Goal: Information Seeking & Learning: Learn about a topic

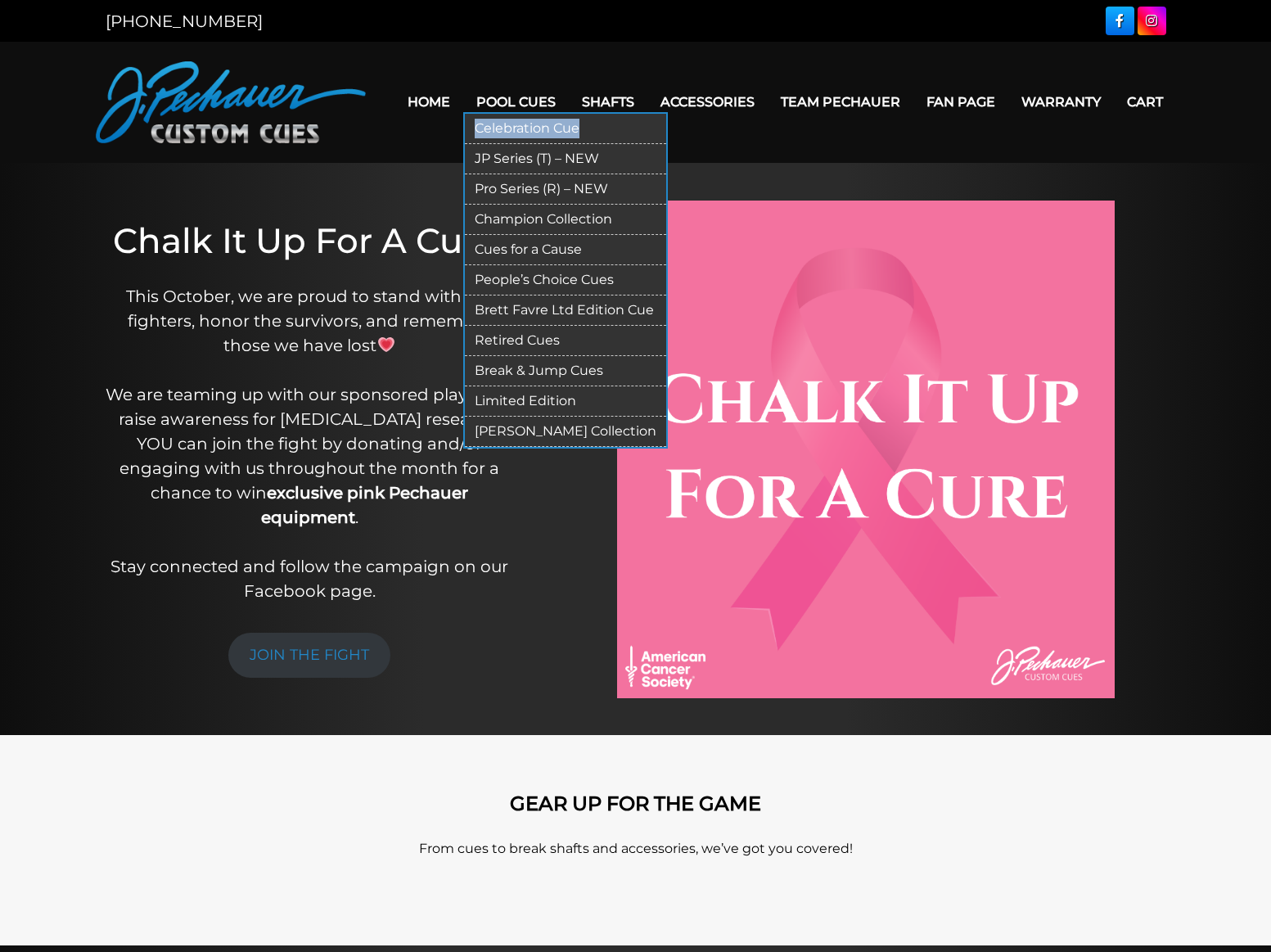
click at [503, 179] on link "Pro Series (R) – NEW" at bounding box center [565, 190] width 201 height 31
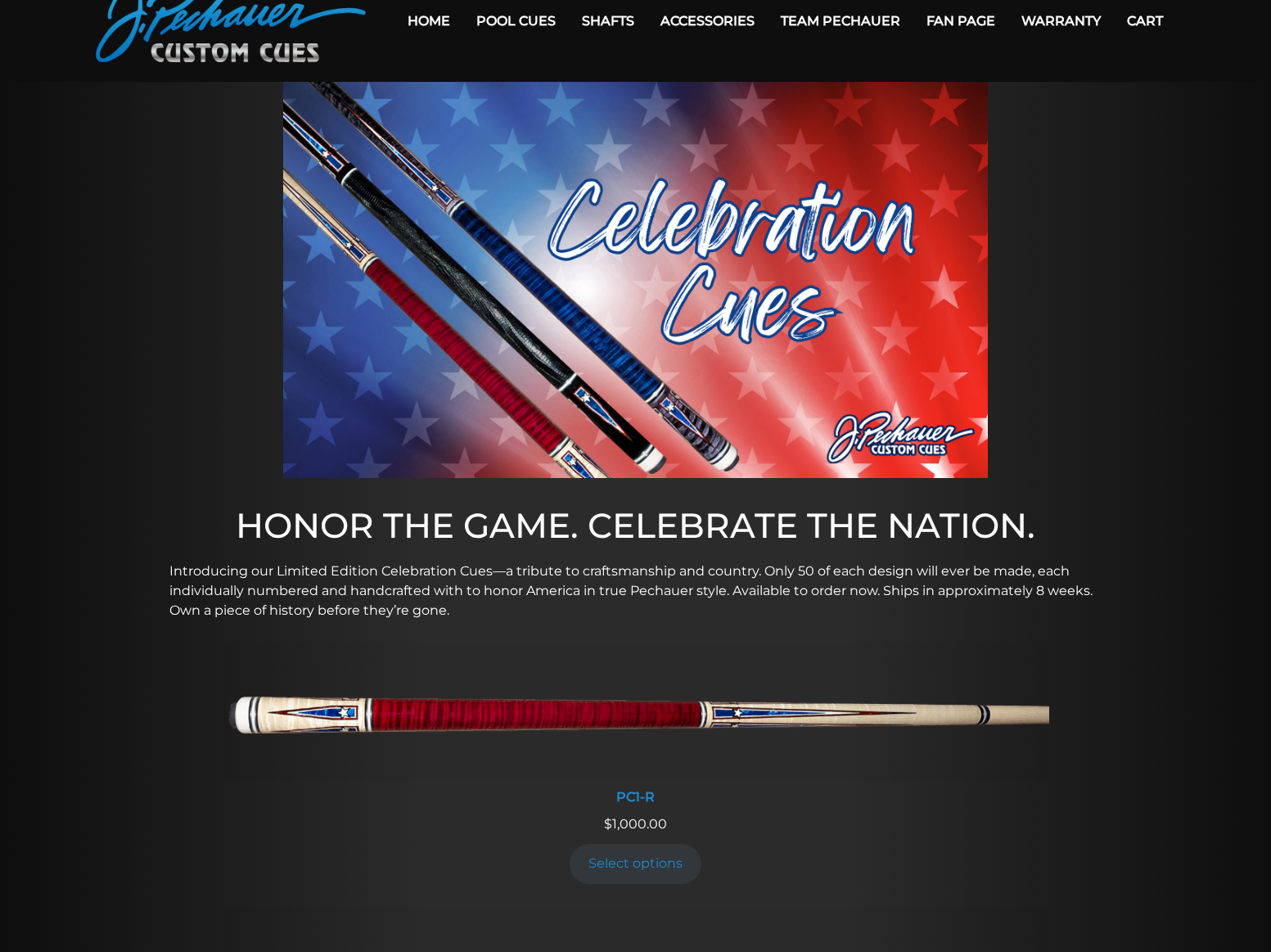
scroll to position [562, 0]
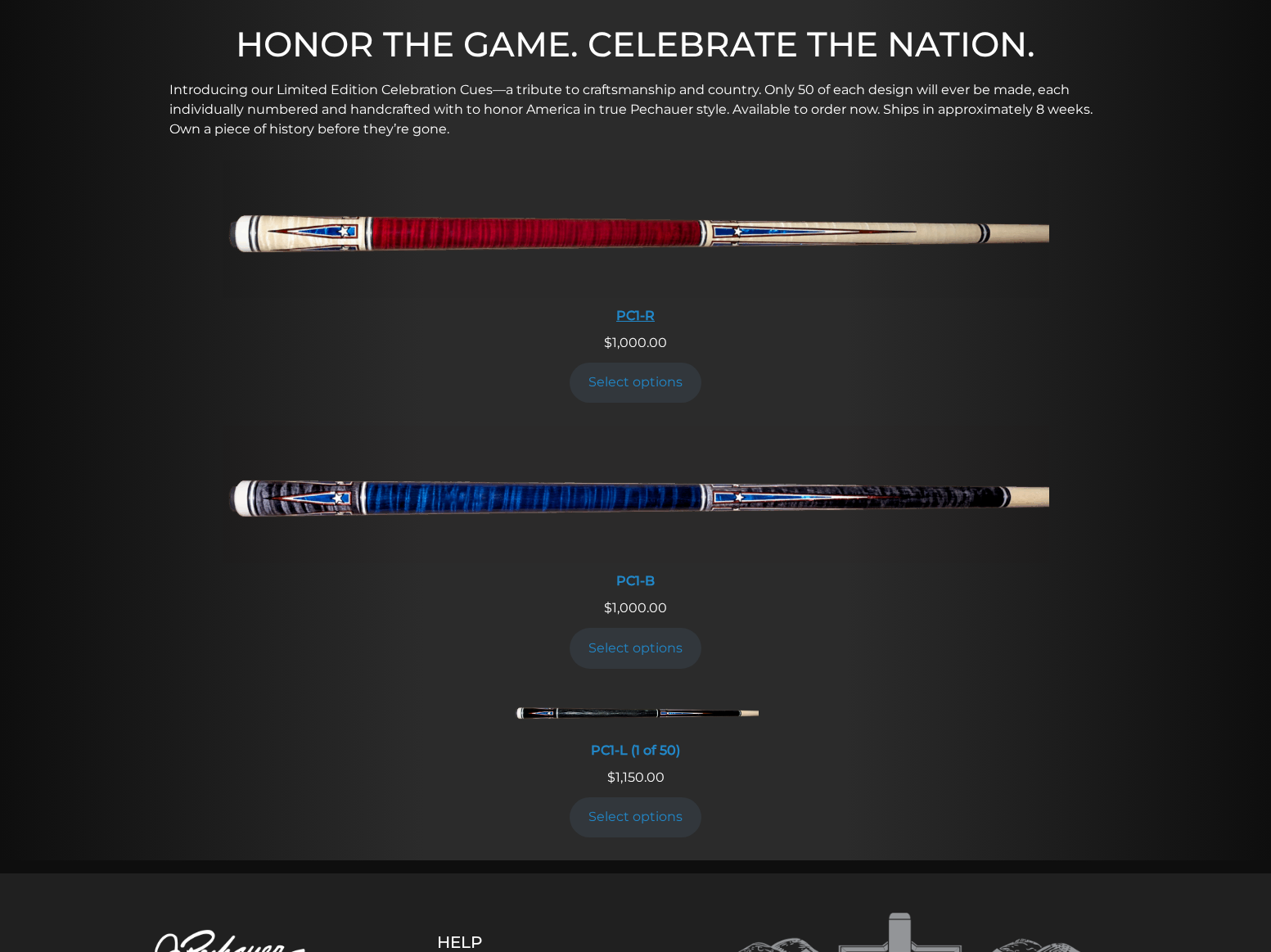
click at [304, 222] on img at bounding box center [636, 229] width 827 height 138
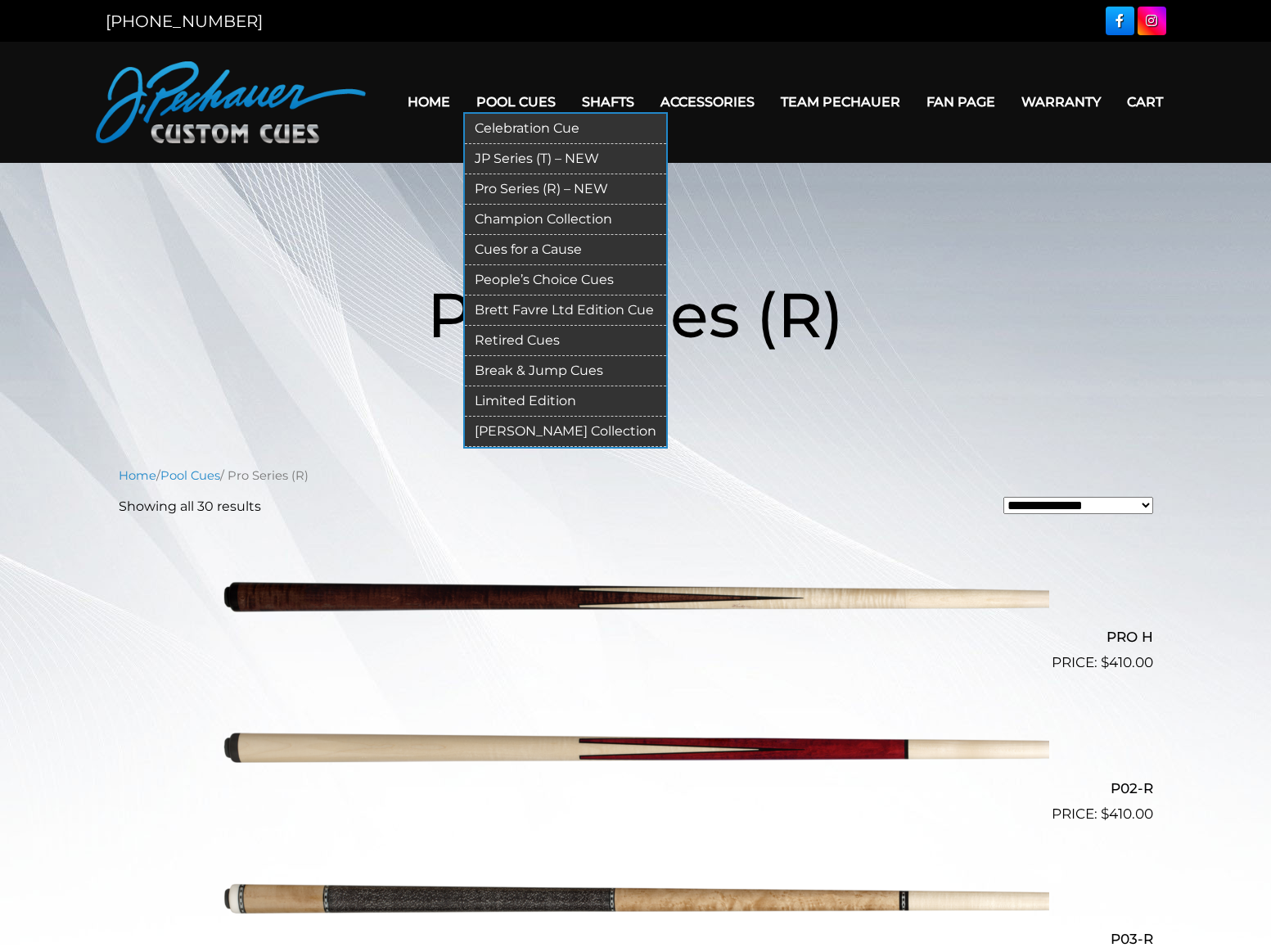
click at [483, 150] on link "JP Series (T) – NEW" at bounding box center [565, 159] width 201 height 31
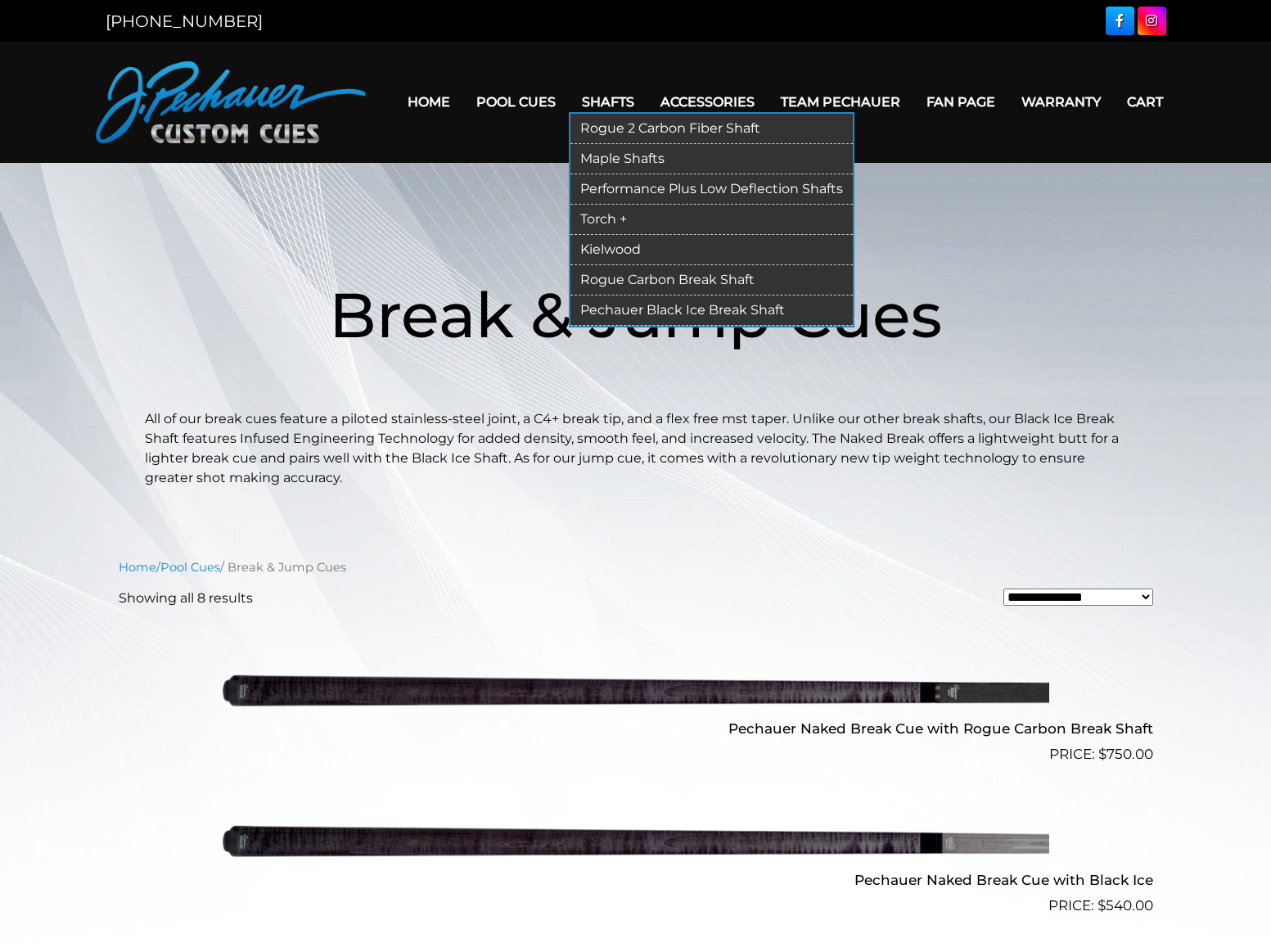
click at [586, 120] on link "Rogue 2 Carbon Fiber Shaft" at bounding box center [711, 129] width 283 height 31
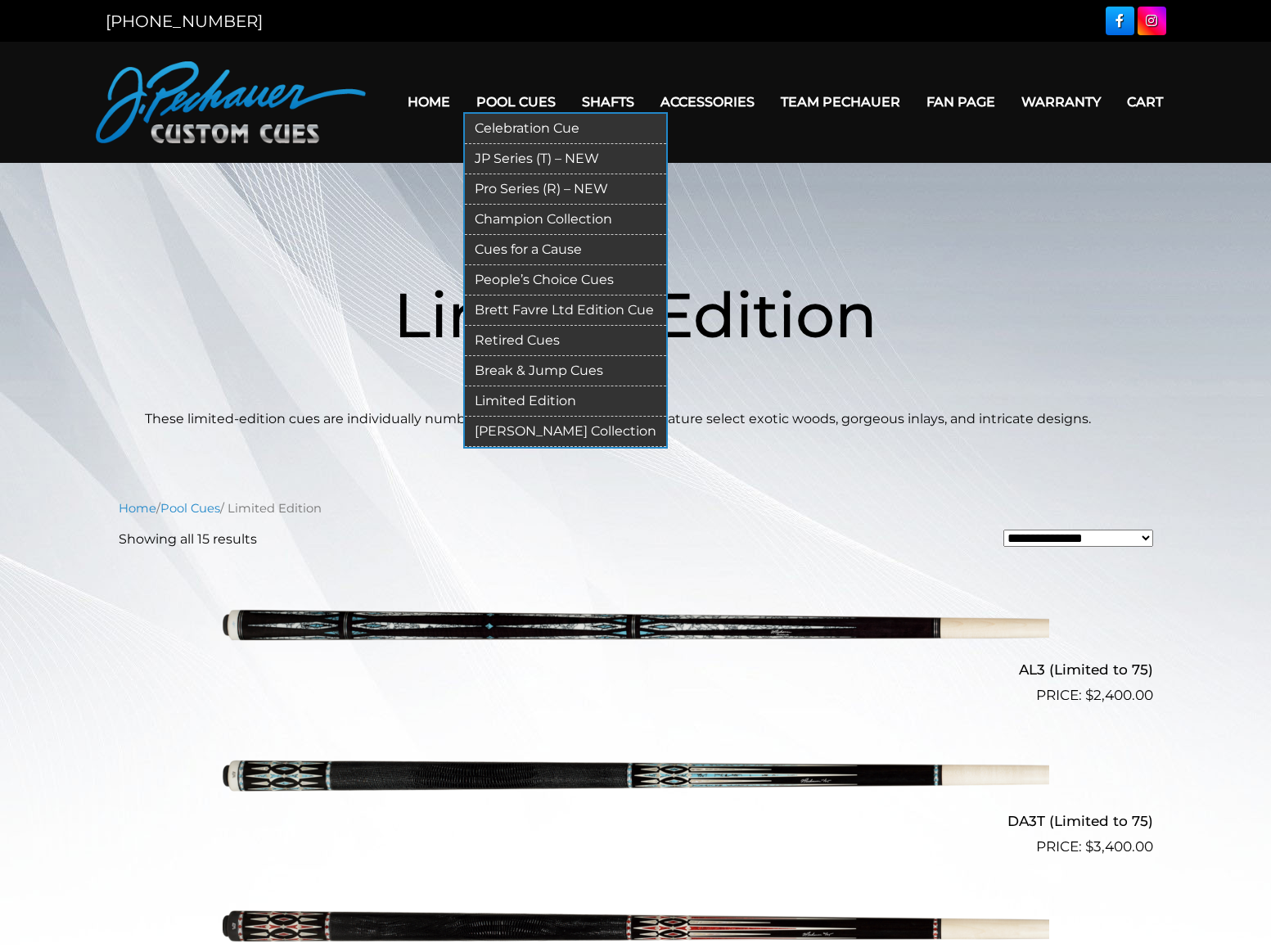
click at [484, 146] on link "JP Series (T) – NEW" at bounding box center [565, 159] width 201 height 31
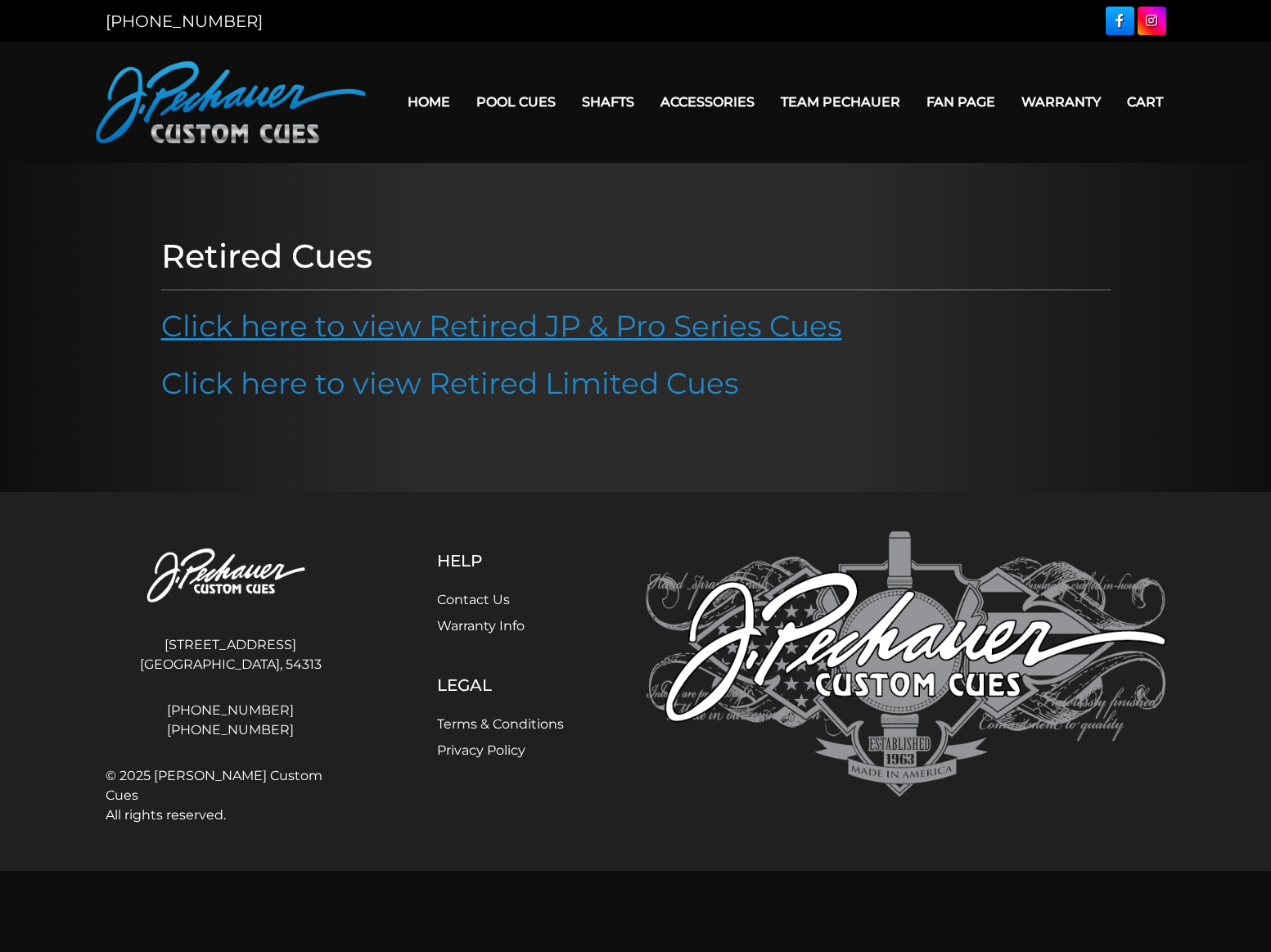
click at [505, 334] on link "Click here to view Retired JP & Pro Series Cues" at bounding box center [501, 326] width 681 height 36
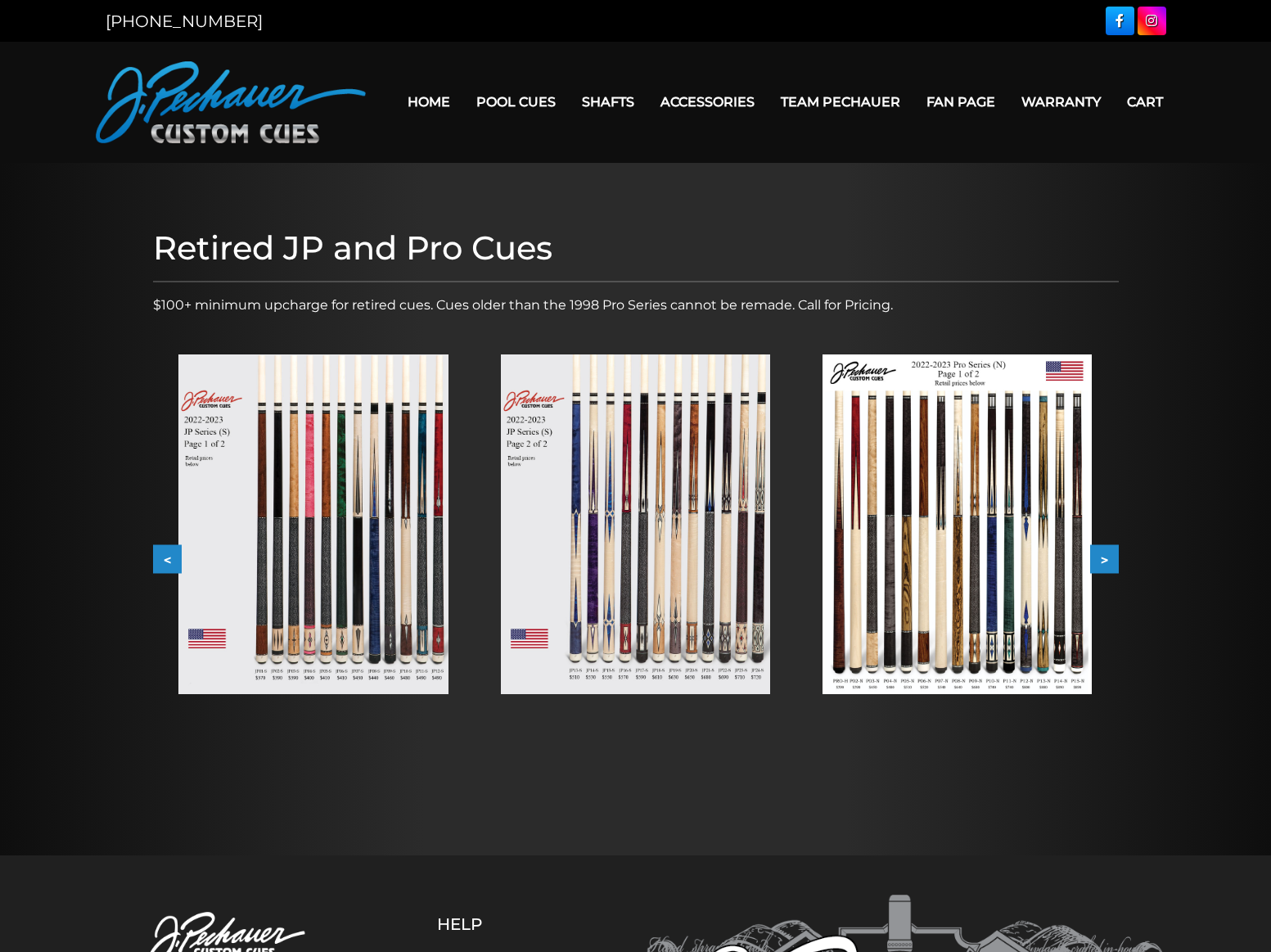
click at [354, 547] on img at bounding box center [313, 524] width 269 height 340
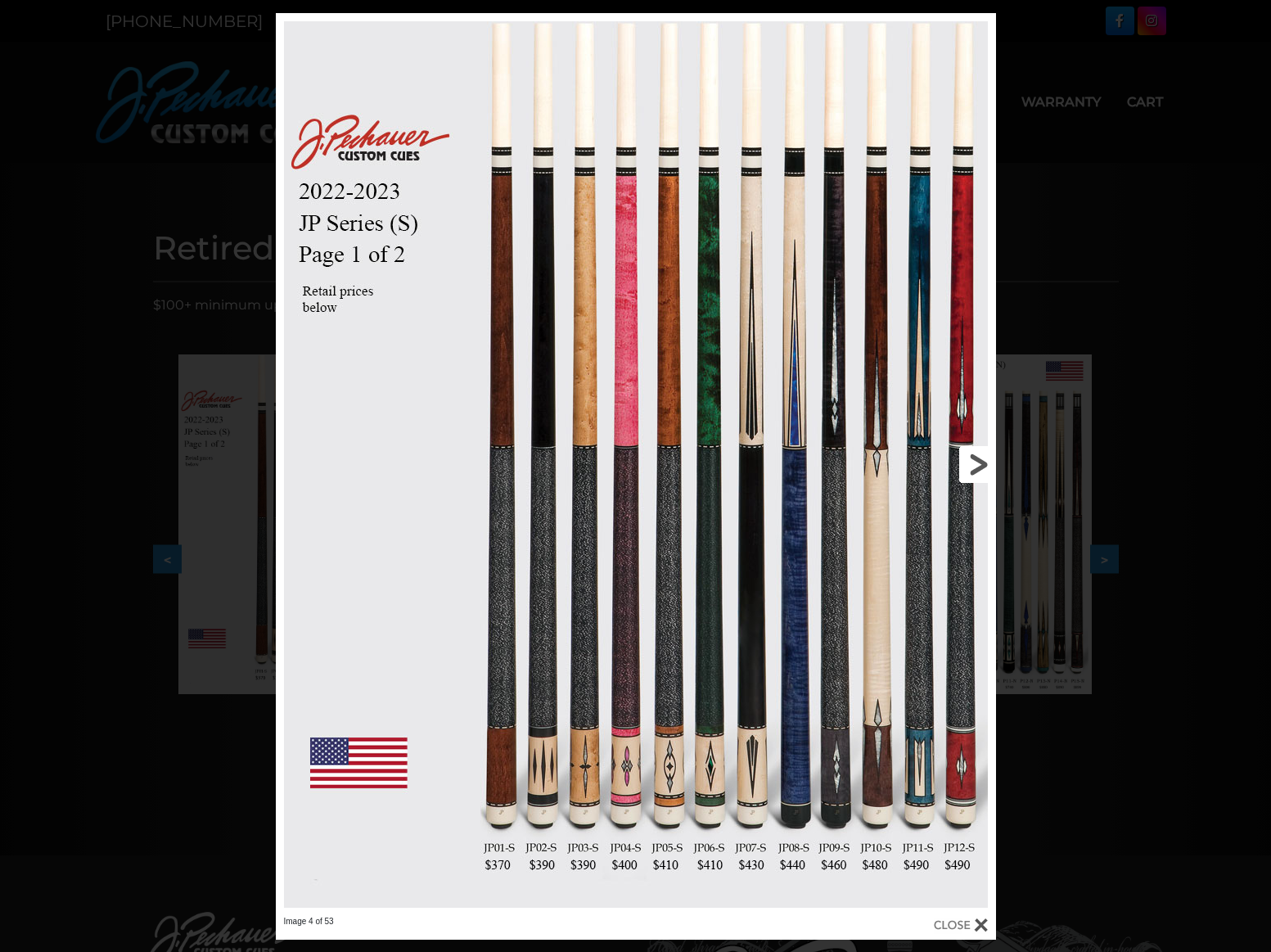
click at [983, 465] on link at bounding box center [834, 464] width 324 height 902
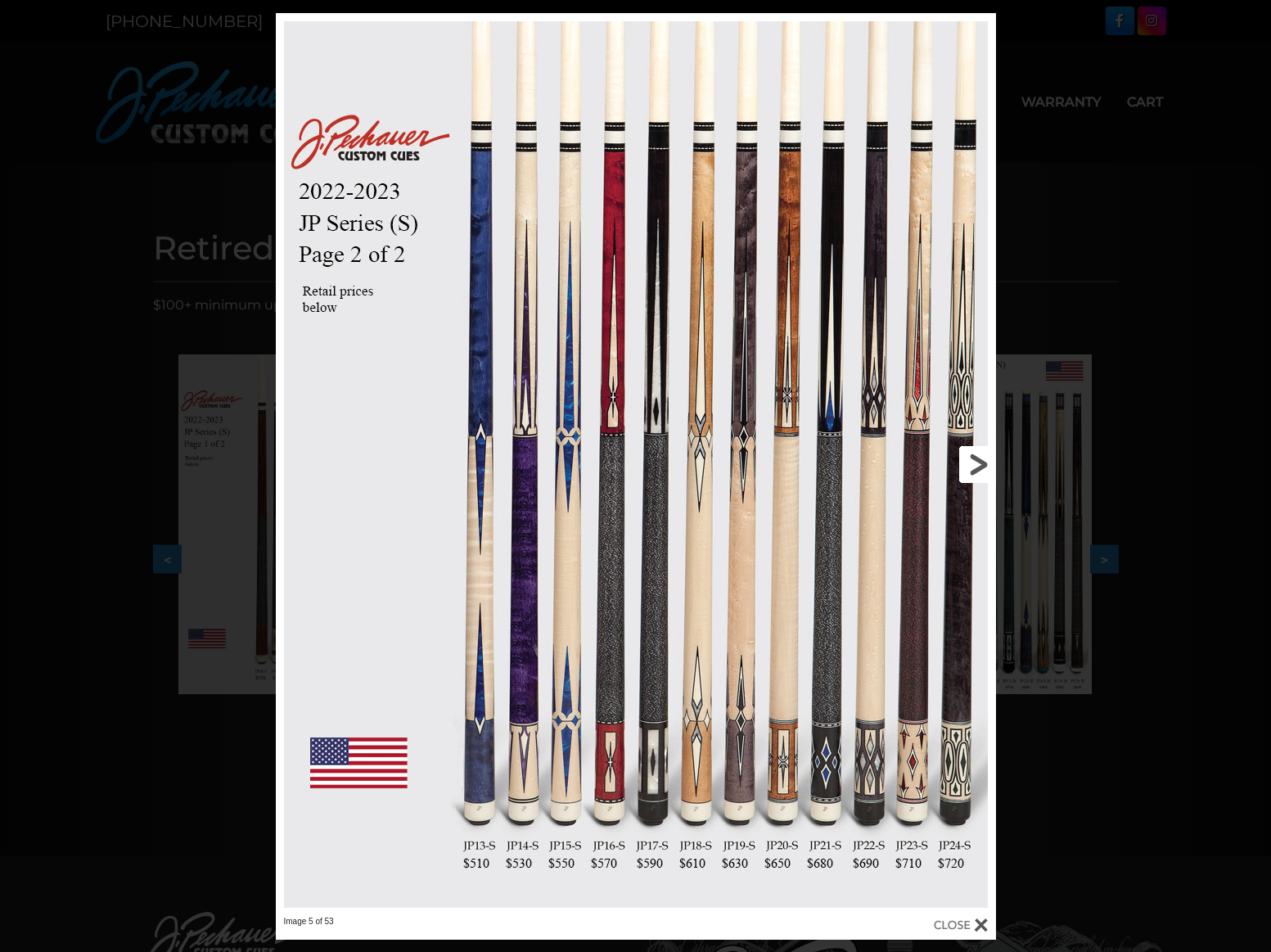
click at [972, 458] on link at bounding box center [834, 464] width 324 height 902
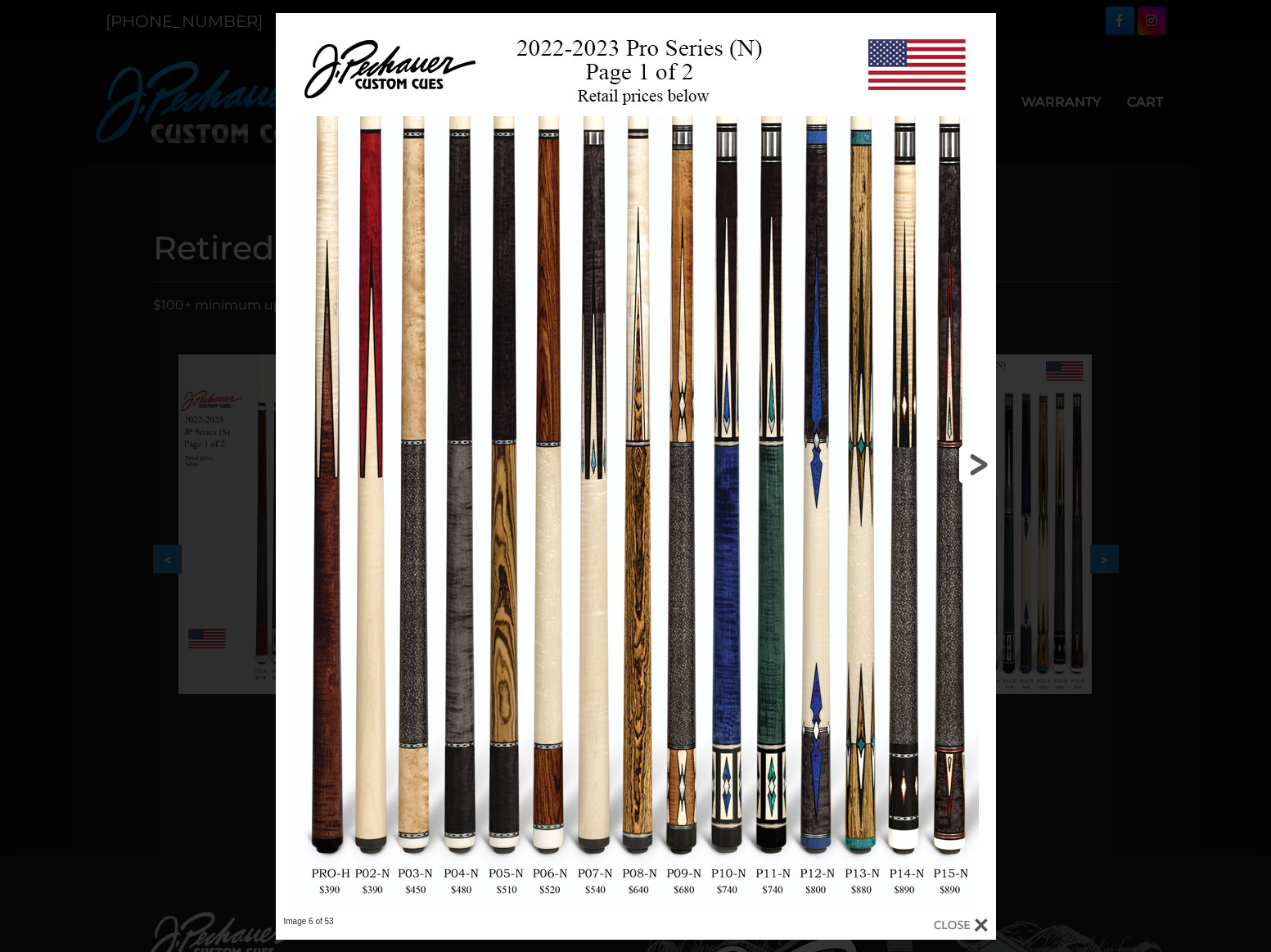
click at [972, 458] on link at bounding box center [834, 464] width 324 height 902
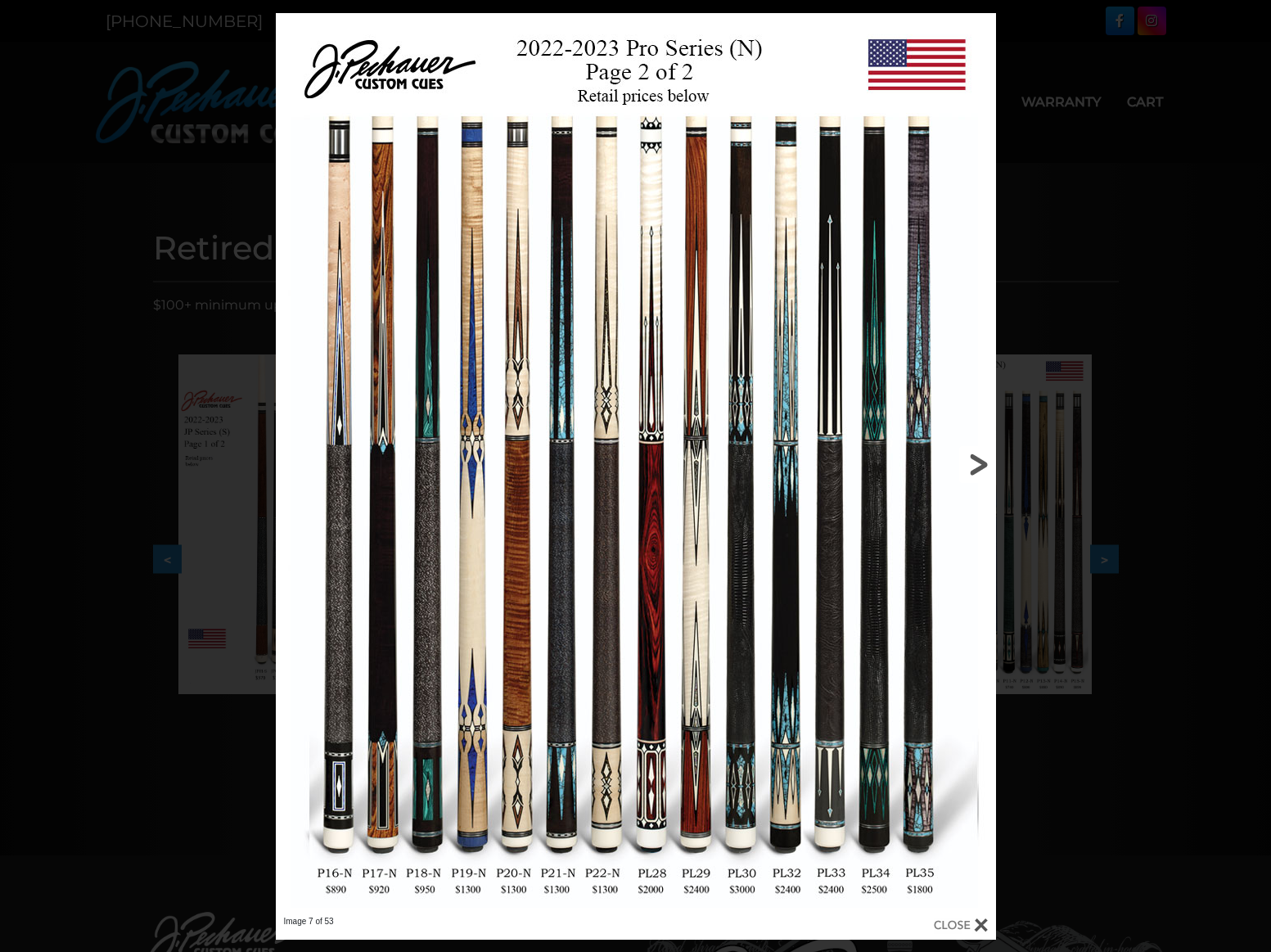
click at [972, 458] on link at bounding box center [834, 464] width 324 height 902
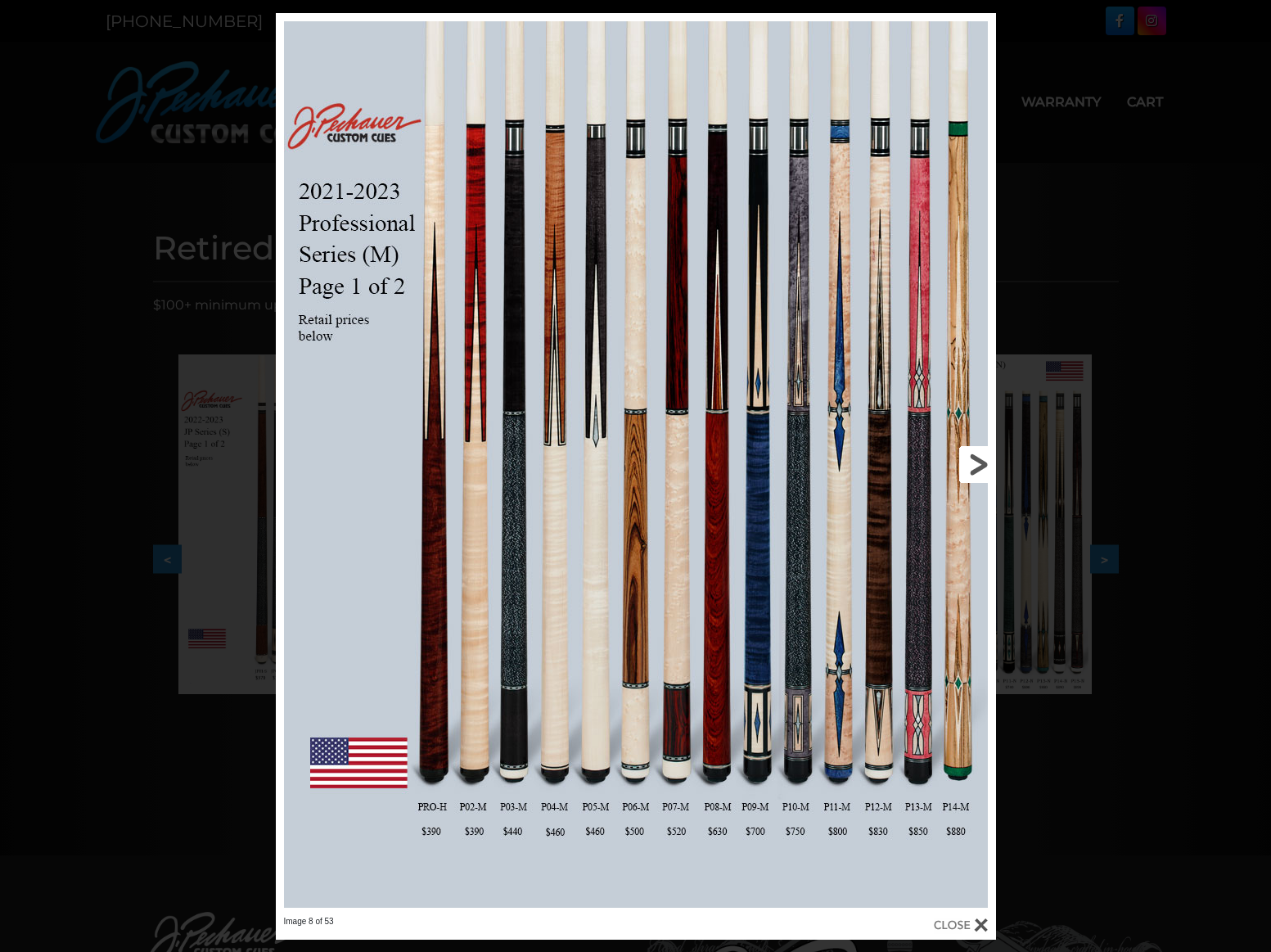
click at [972, 458] on link at bounding box center [834, 464] width 324 height 902
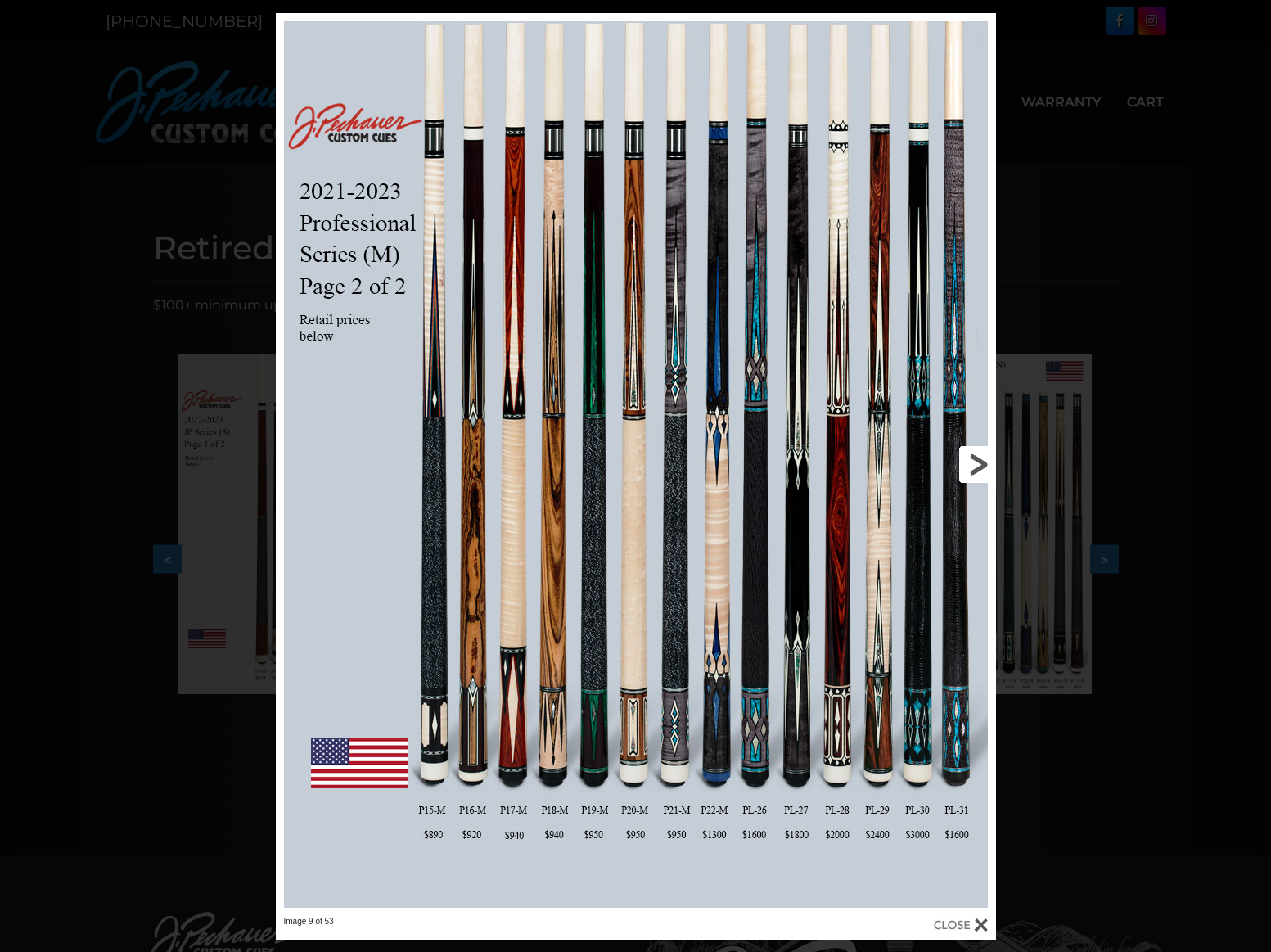
click at [972, 458] on link at bounding box center [834, 464] width 324 height 902
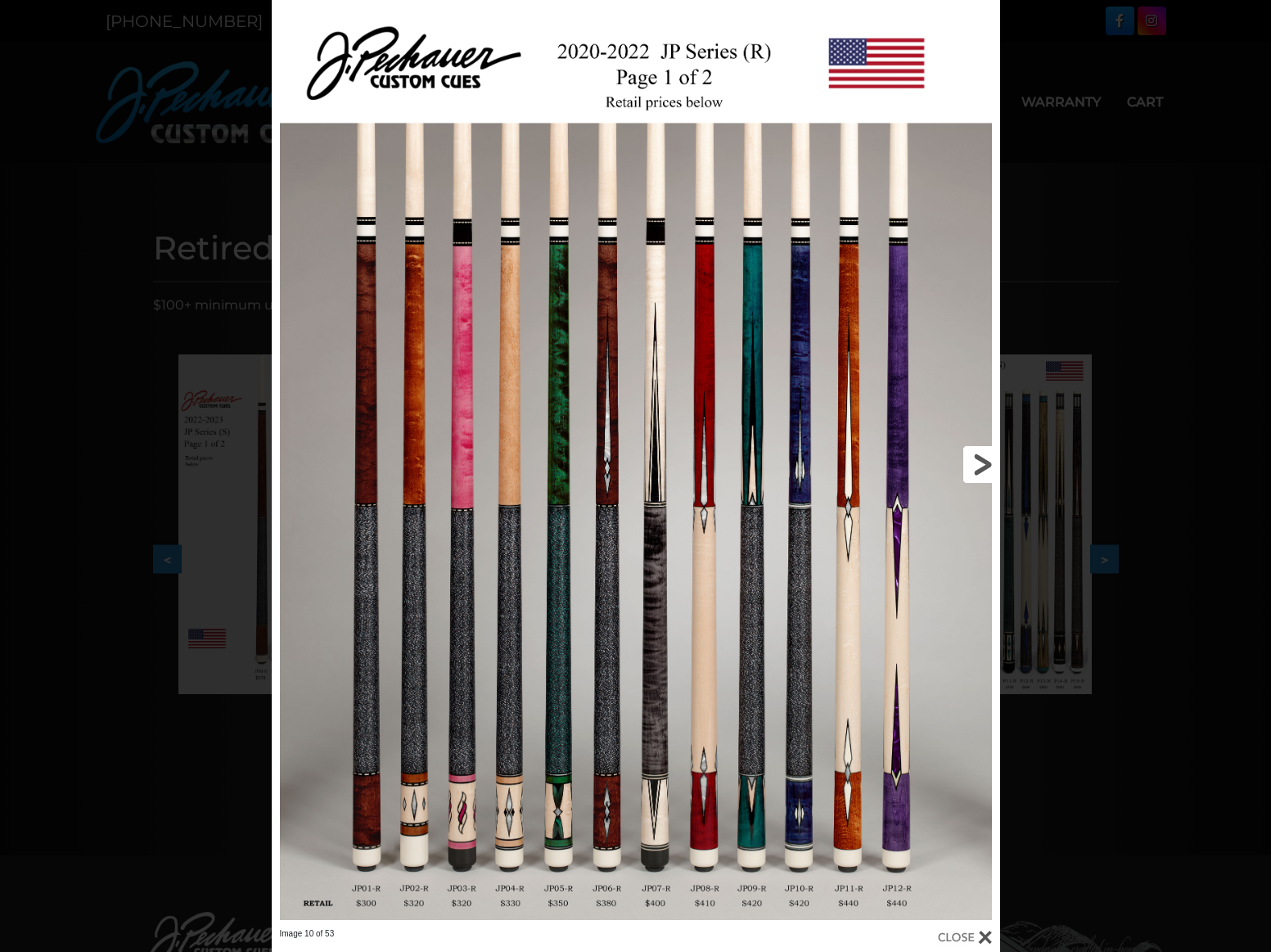
click at [972, 458] on link at bounding box center [837, 464] width 328 height 928
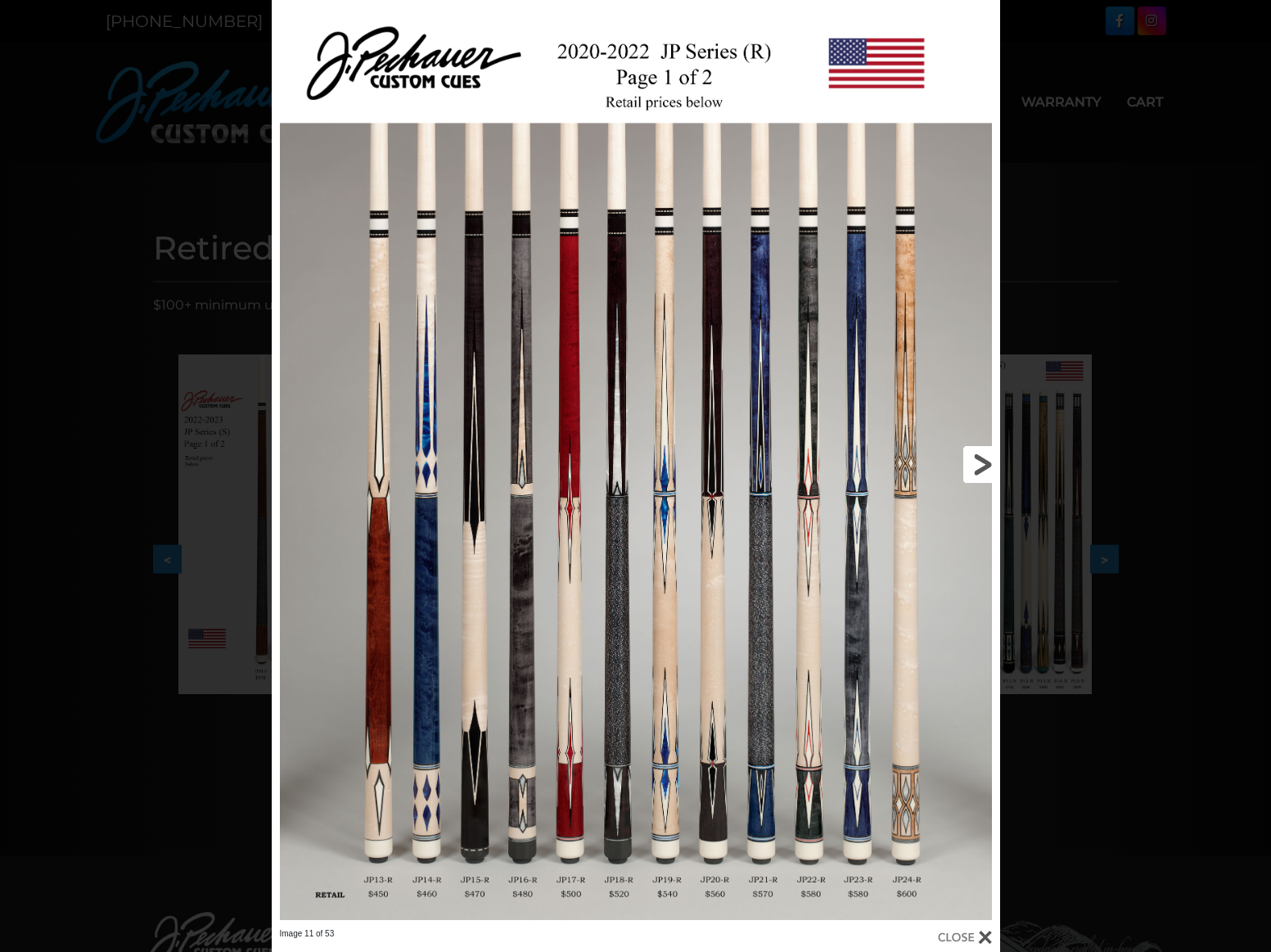
click at [972, 458] on link at bounding box center [837, 464] width 328 height 928
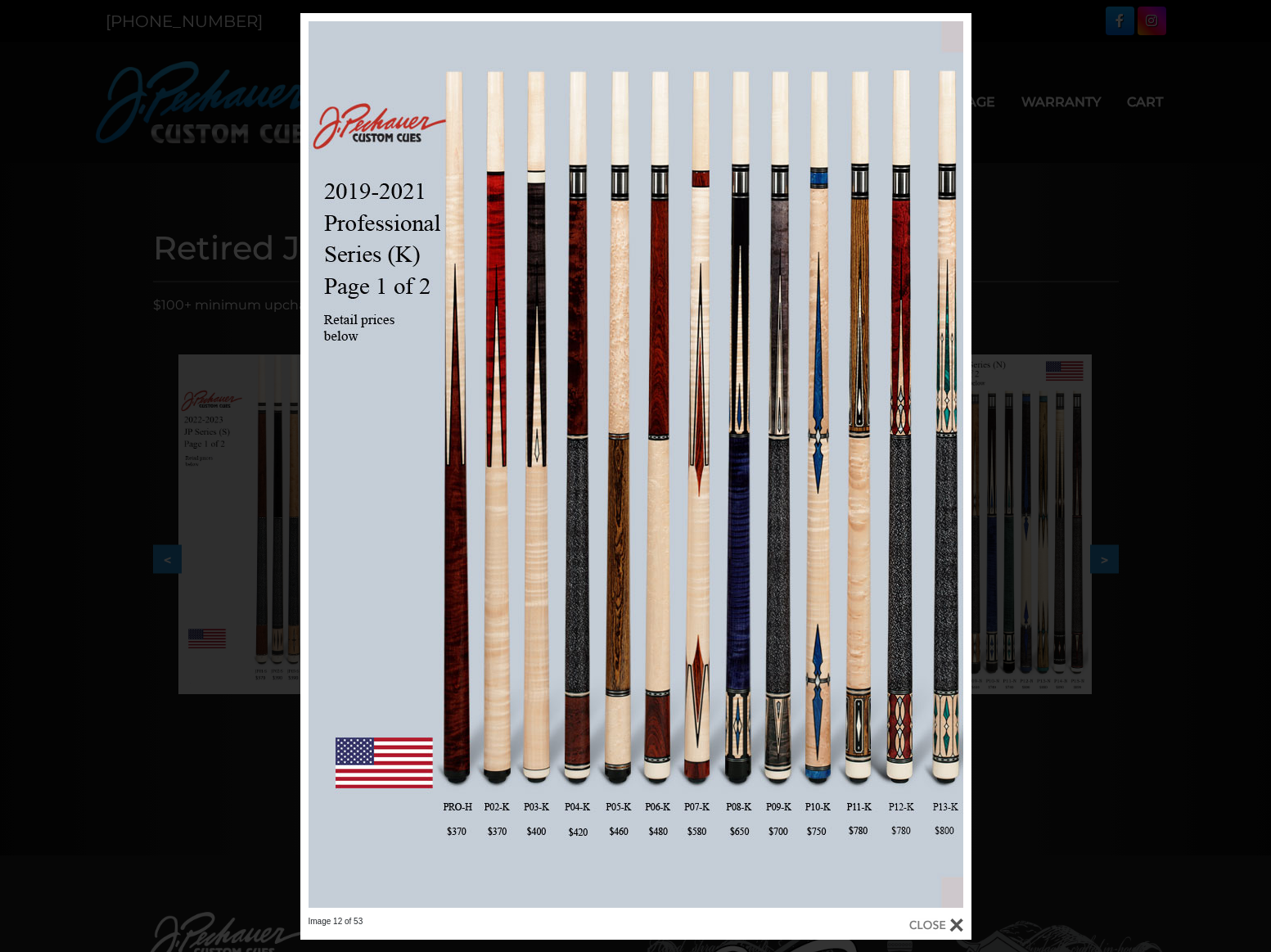
click at [1020, 575] on div "Image 12 of 53" at bounding box center [635, 476] width 1271 height 926
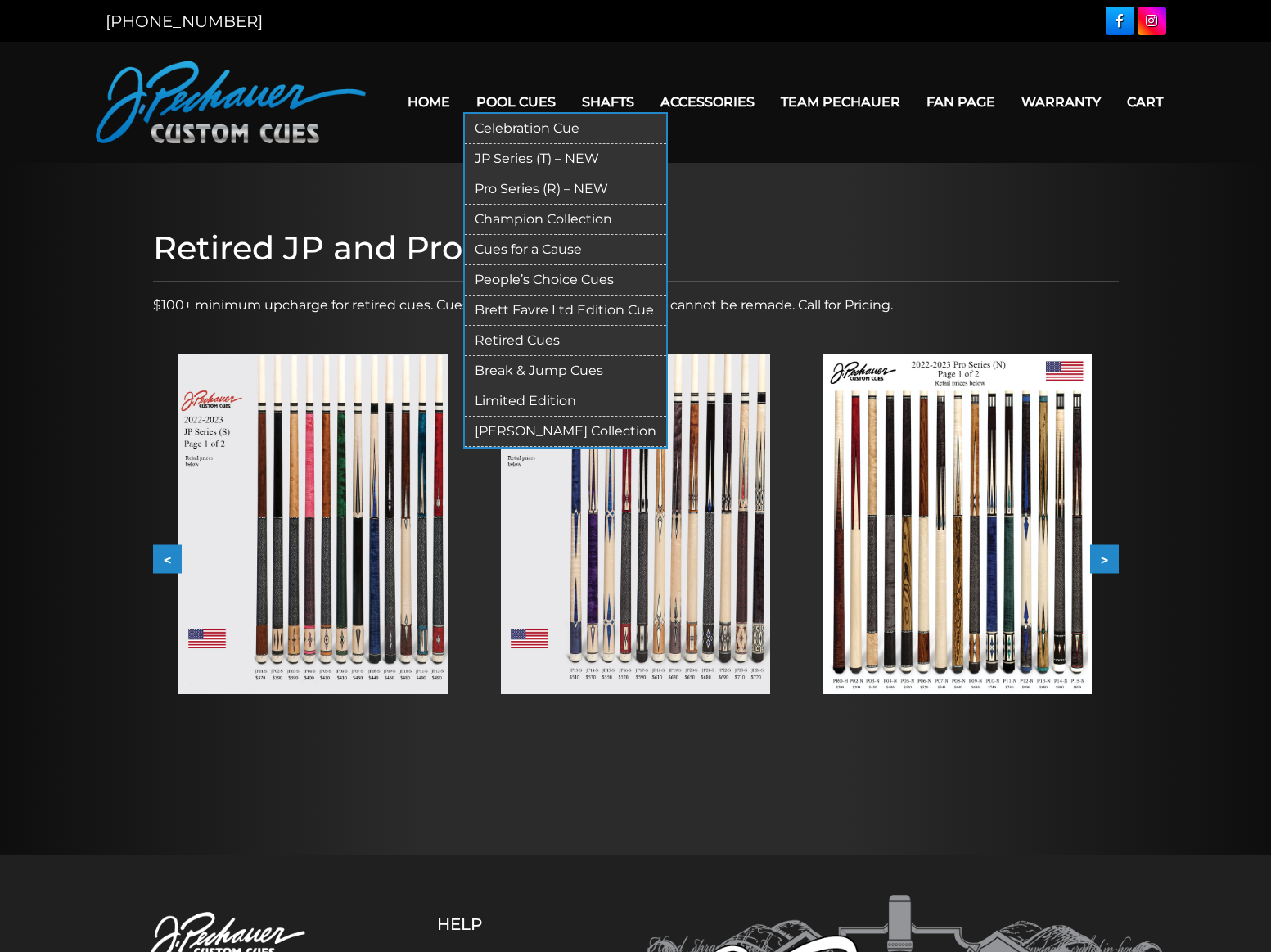
click at [538, 301] on link "Brett Favre Ltd Edition Cue" at bounding box center [565, 310] width 201 height 31
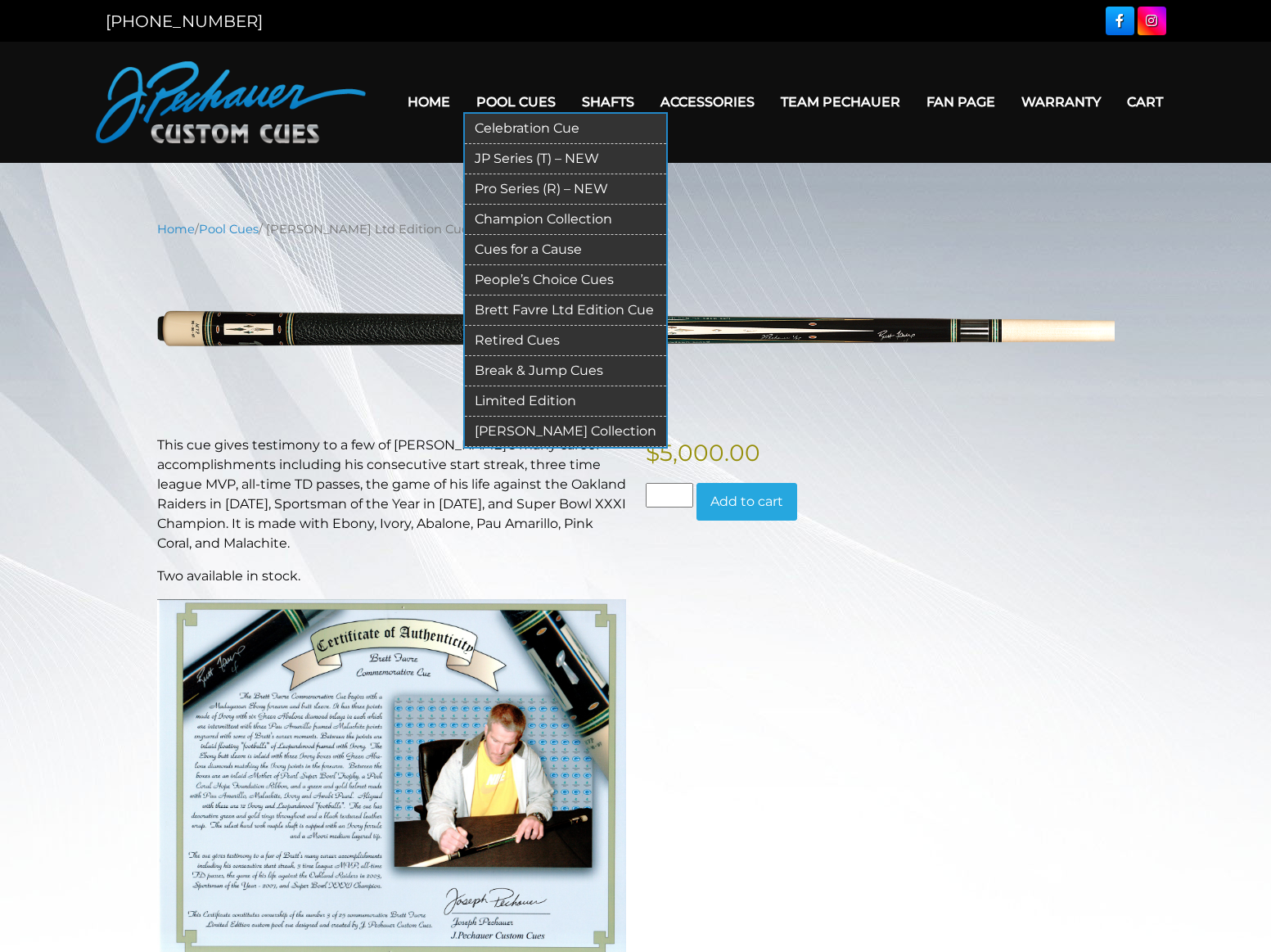
click at [498, 420] on link "[PERSON_NAME] Collection" at bounding box center [565, 432] width 201 height 31
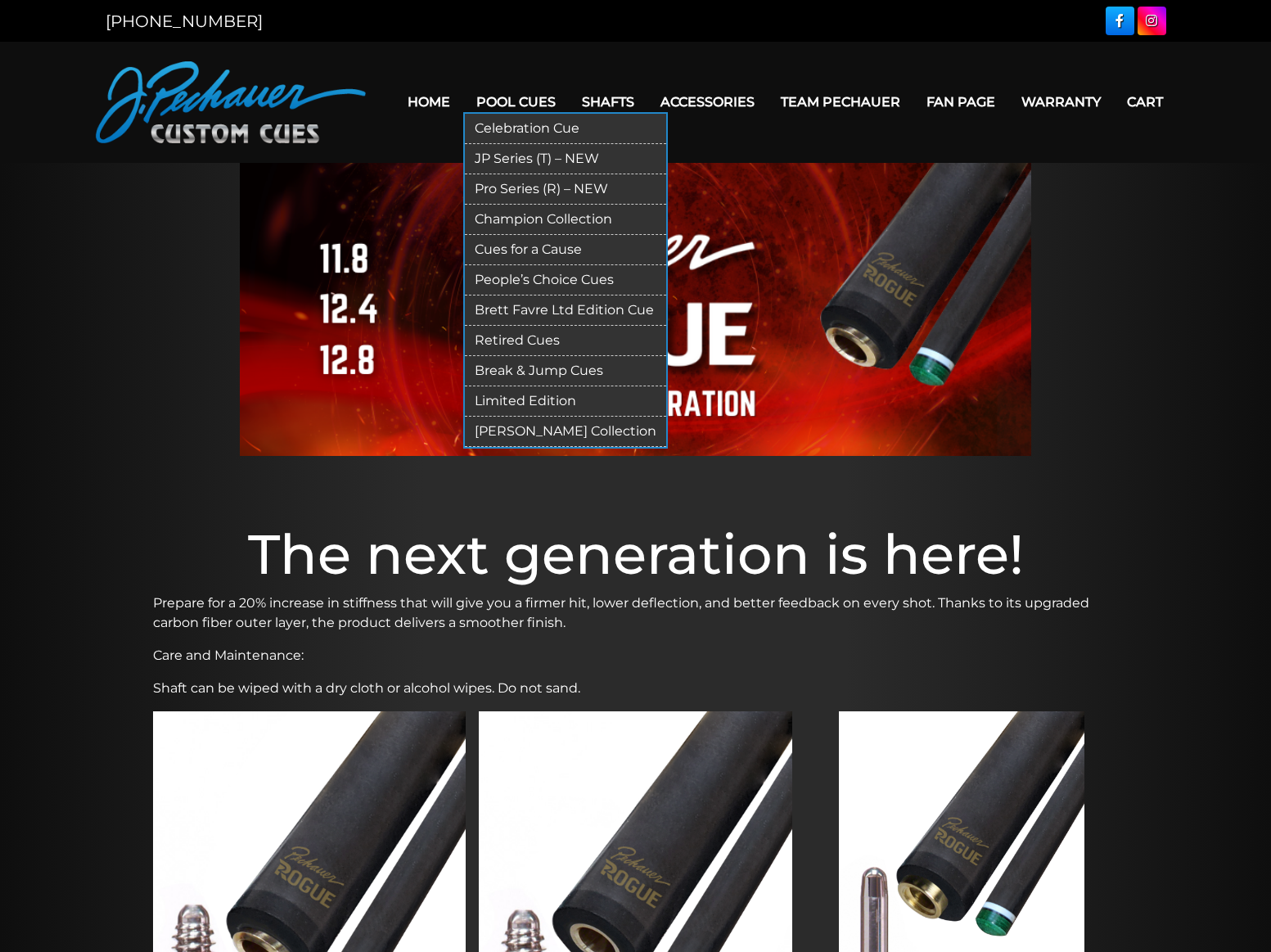
click at [490, 181] on link "Pro Series (R) – NEW" at bounding box center [565, 190] width 201 height 31
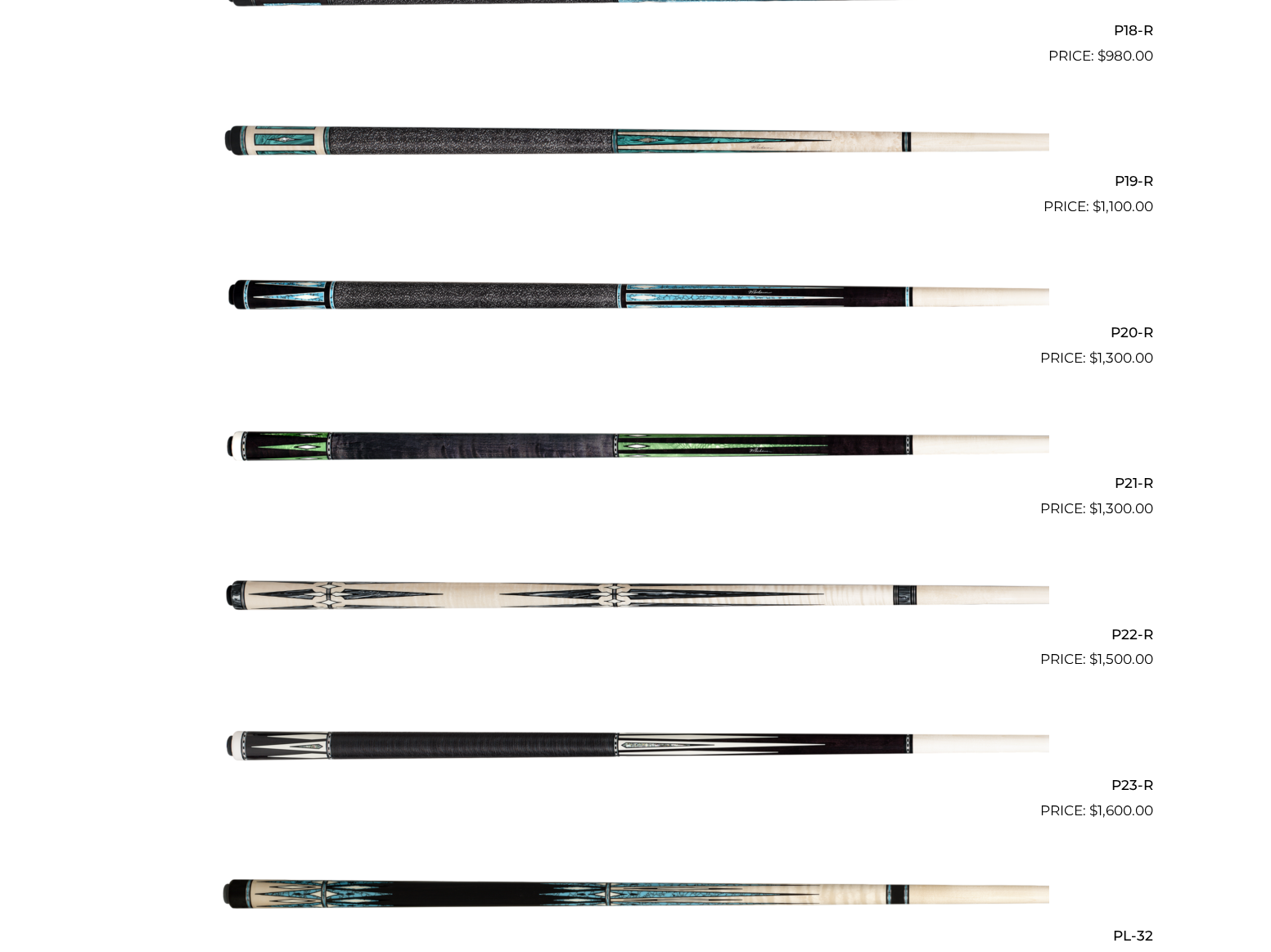
scroll to position [3183, 0]
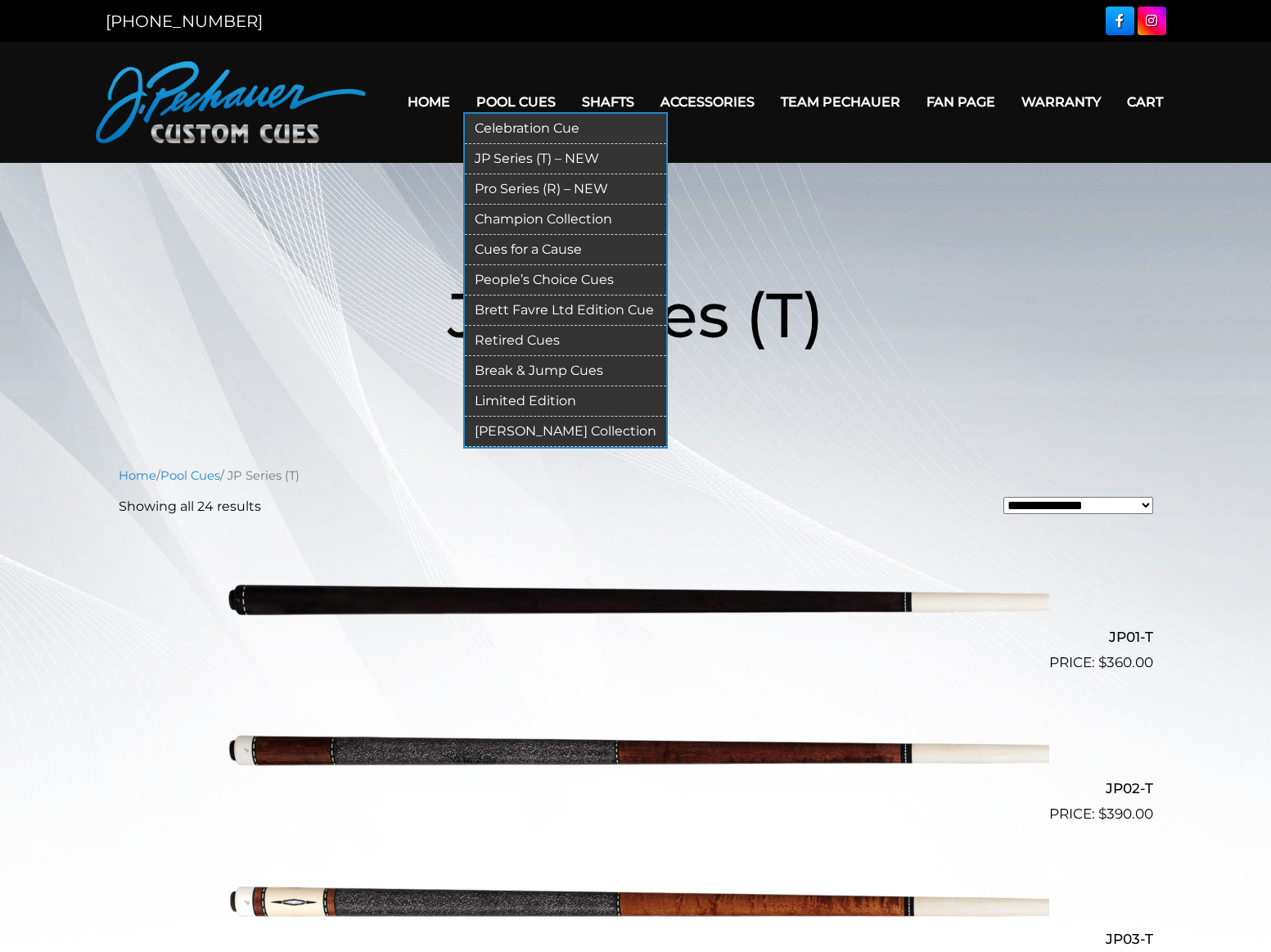
click at [483, 211] on link "Champion Collection" at bounding box center [565, 220] width 201 height 31
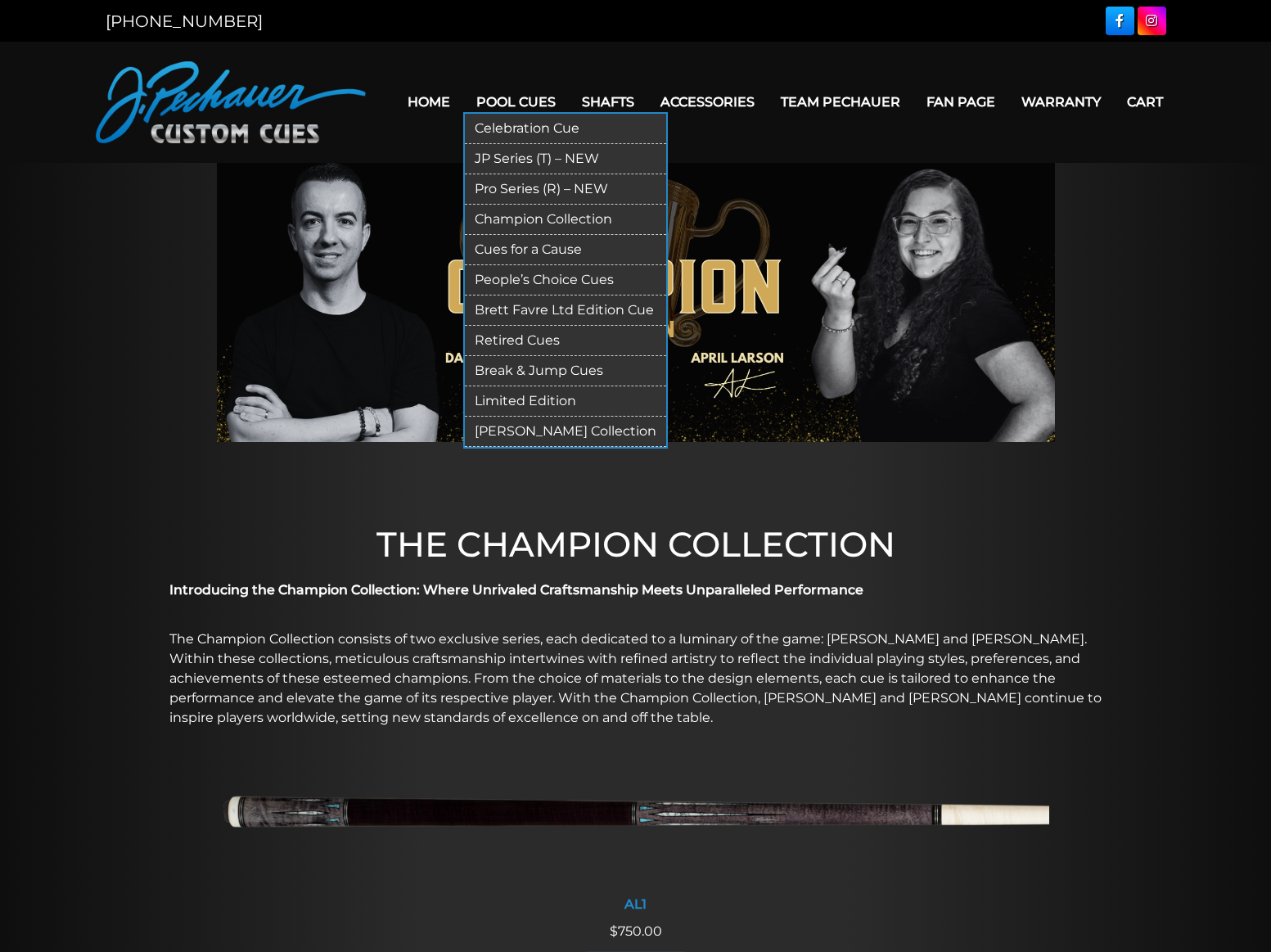
click at [492, 239] on link "Cues for a Cause" at bounding box center [565, 250] width 201 height 31
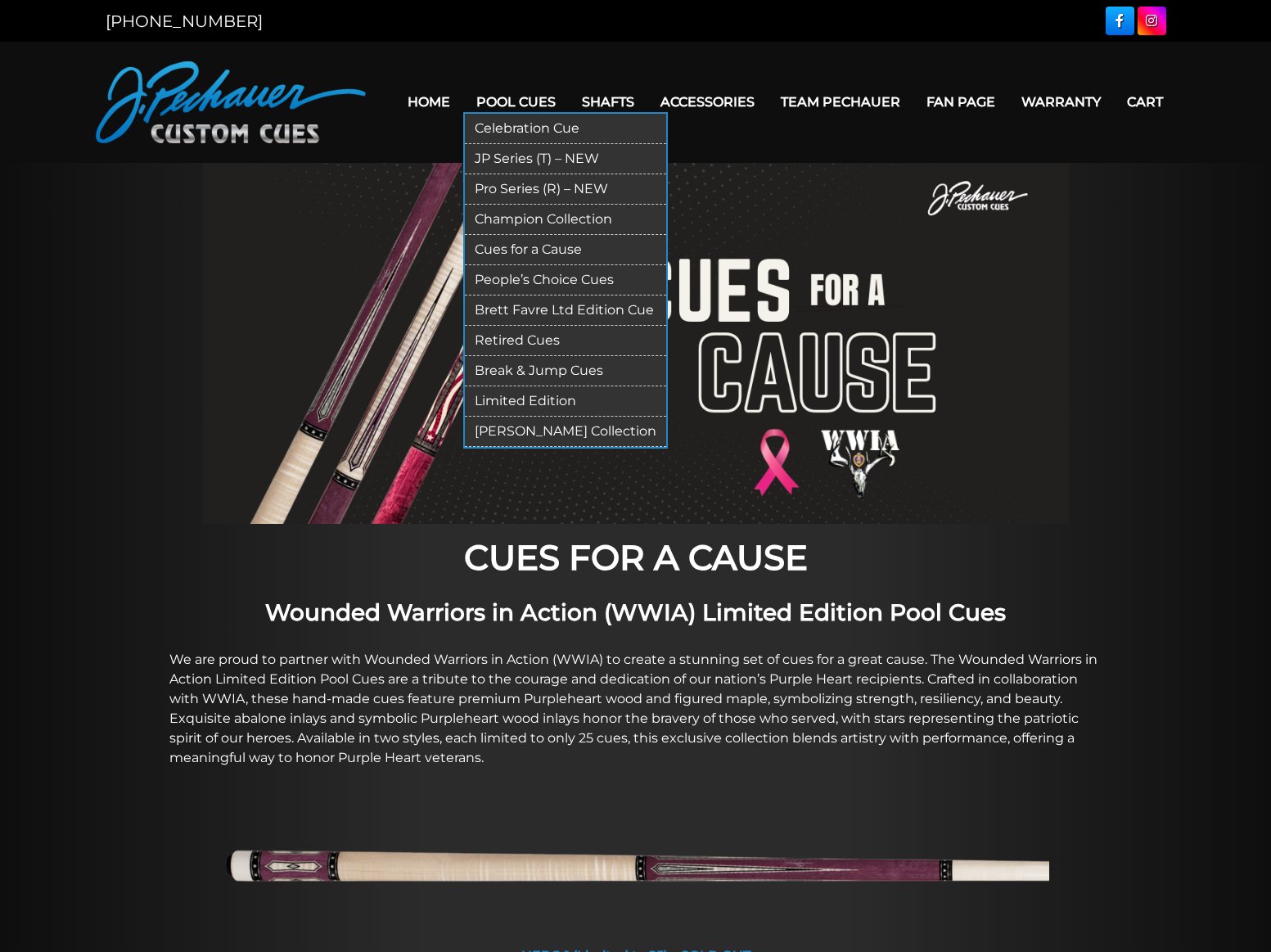
click at [481, 273] on link "People’s Choice Cues" at bounding box center [565, 281] width 201 height 31
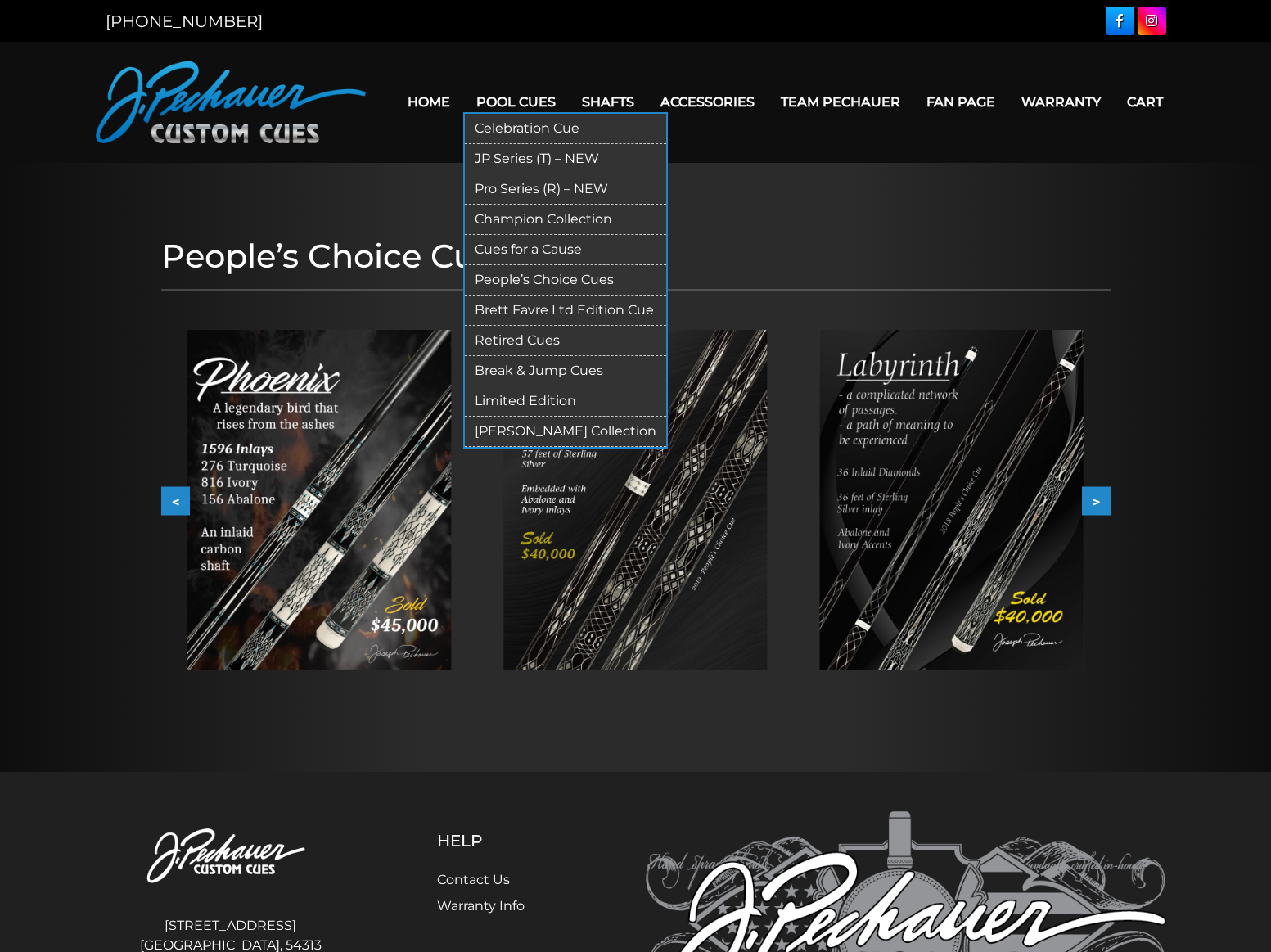
click at [513, 300] on link "Brett Favre Ltd Edition Cue" at bounding box center [565, 310] width 201 height 31
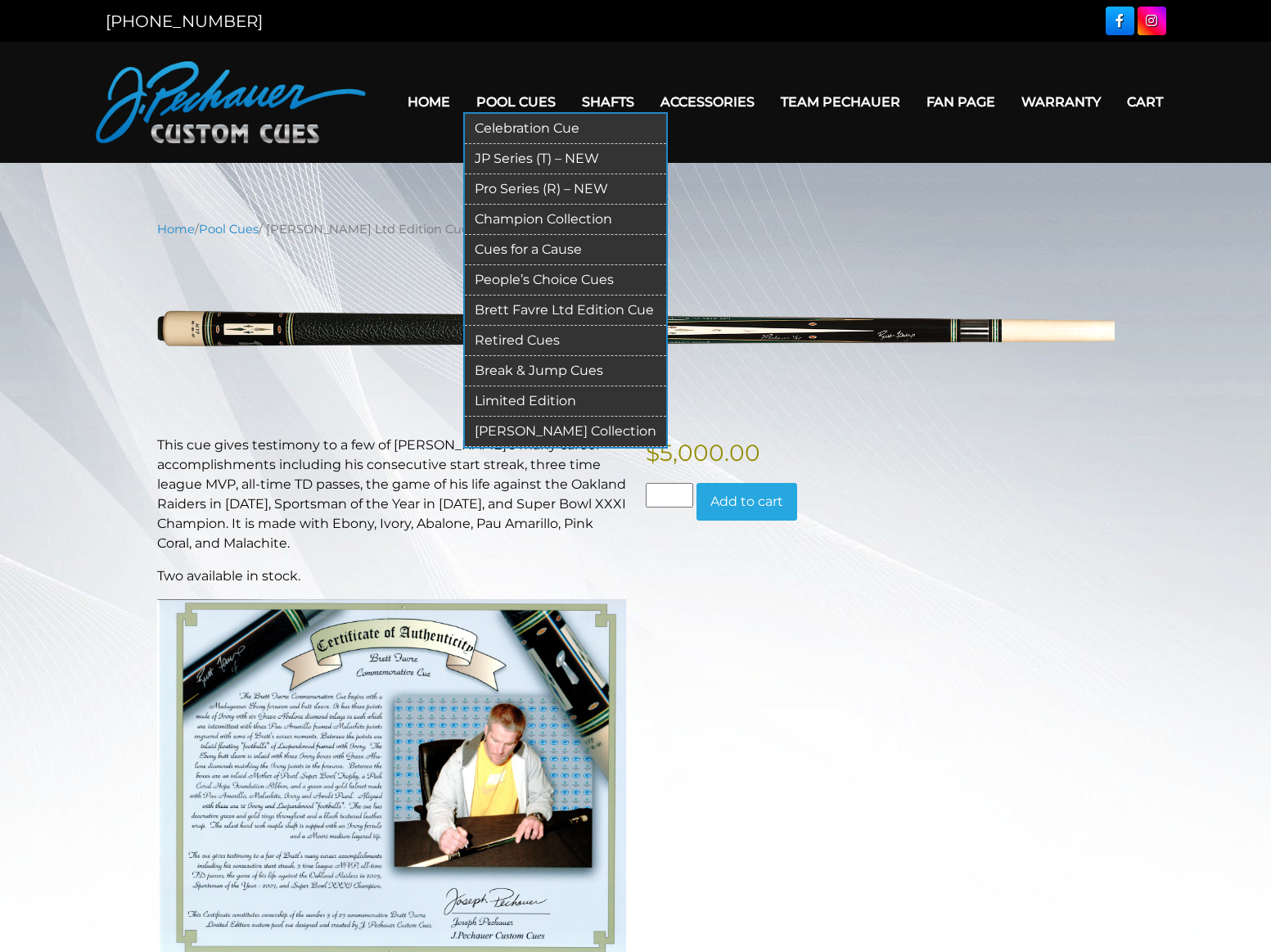
click at [468, 392] on link "Limited Edition" at bounding box center [565, 402] width 201 height 31
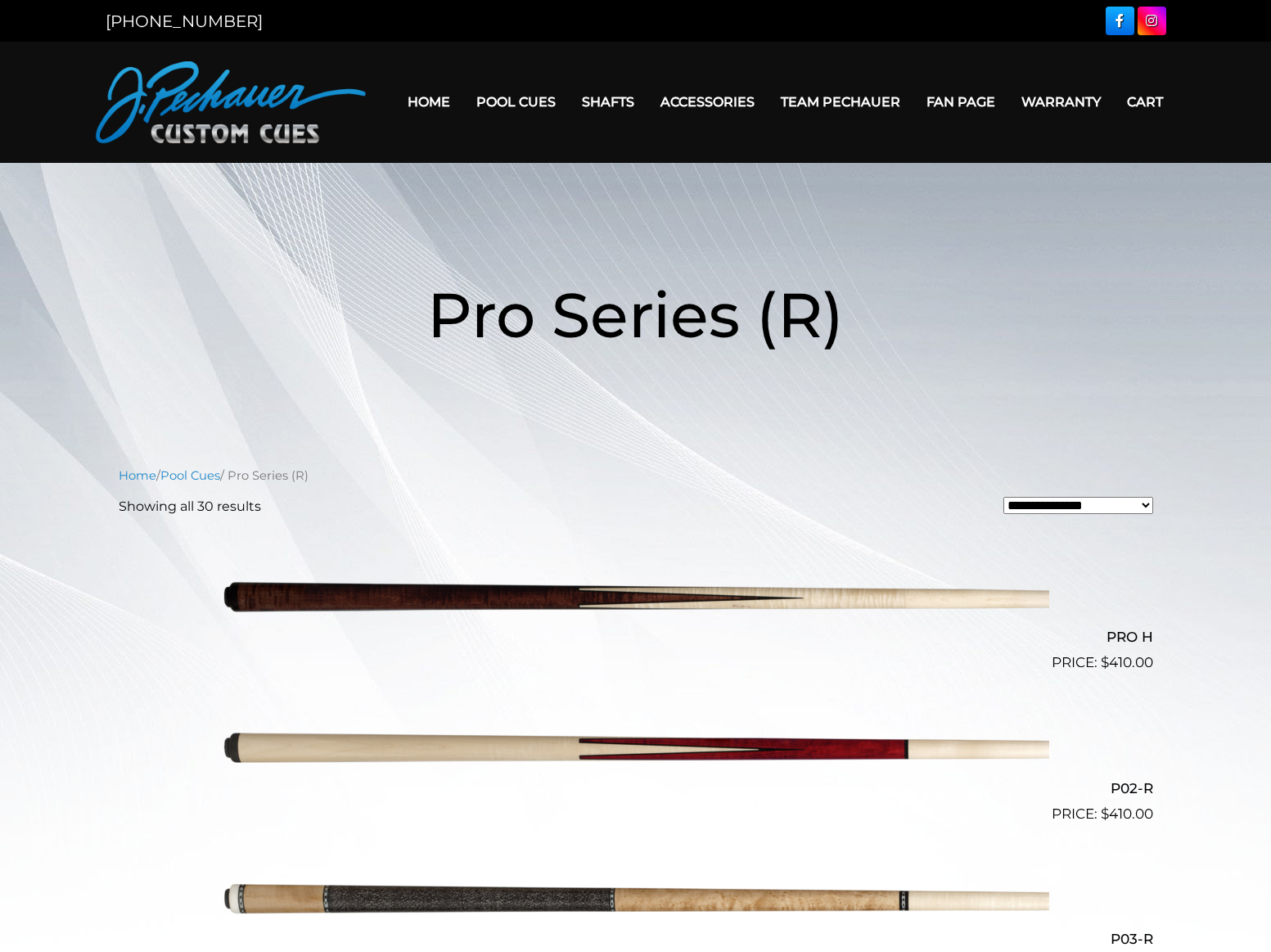
scroll to position [3183, 0]
